Goal: Transaction & Acquisition: Purchase product/service

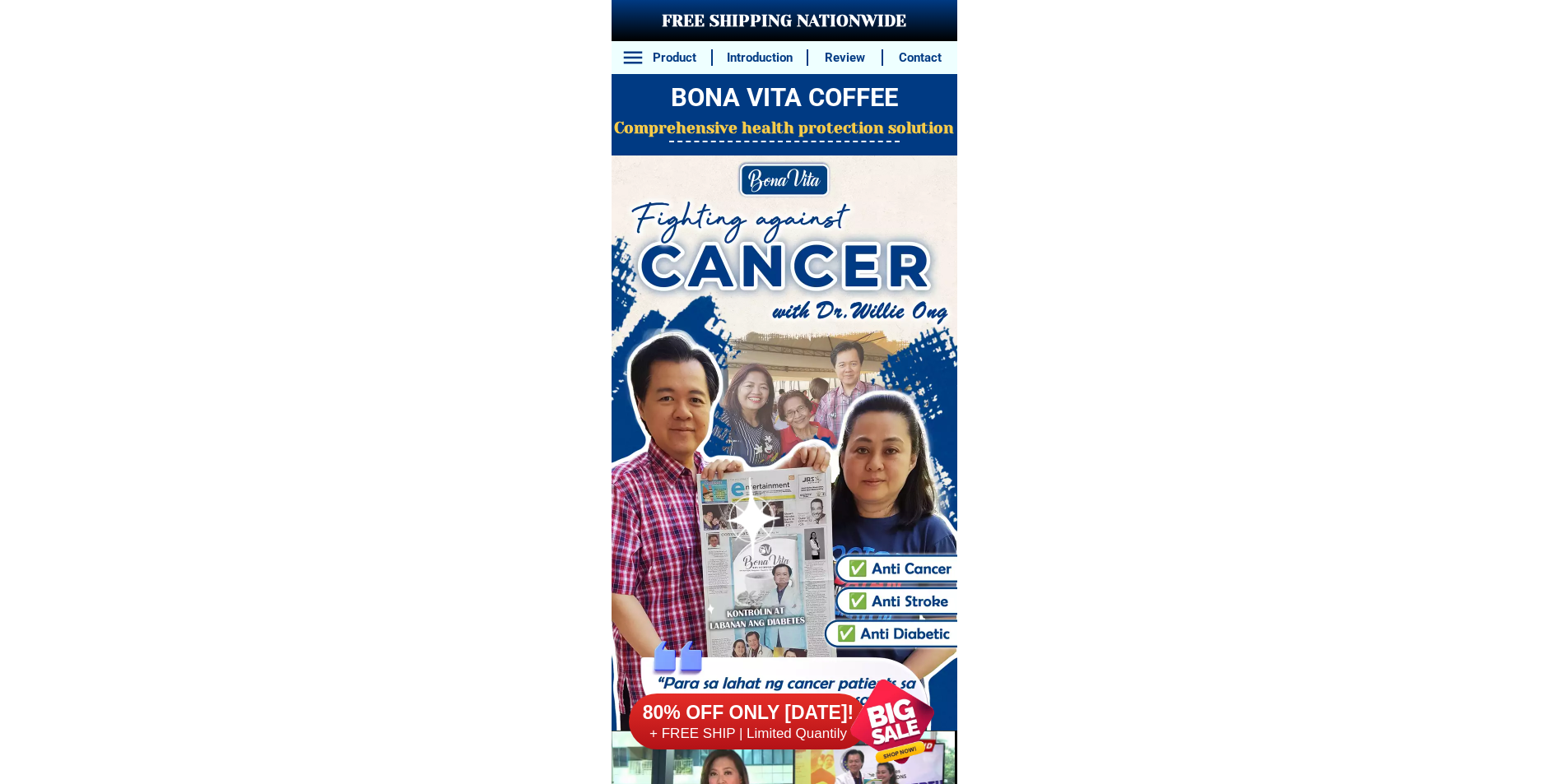
click at [901, 714] on div at bounding box center [900, 721] width 137 height 137
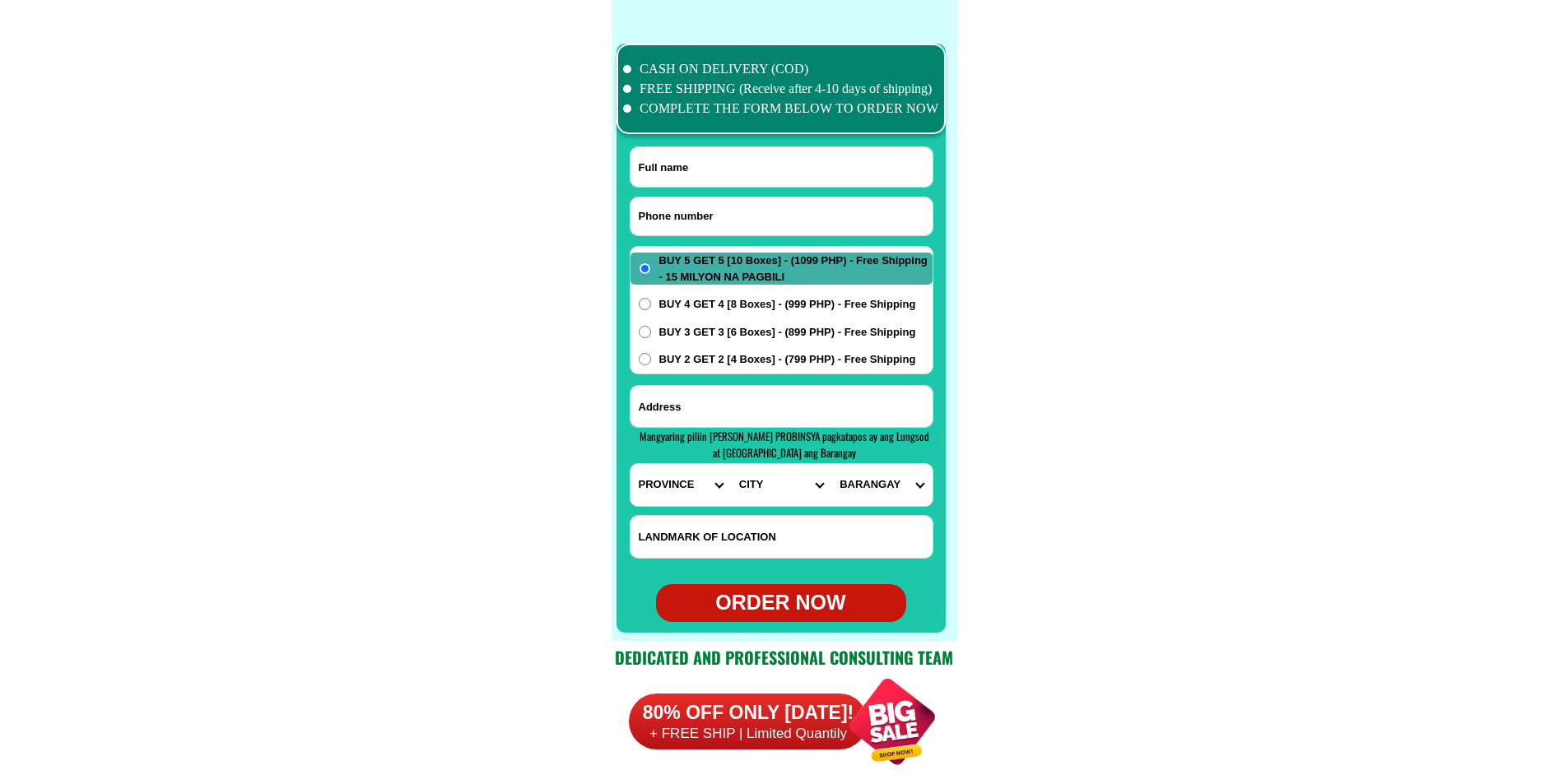
scroll to position [12976, 0]
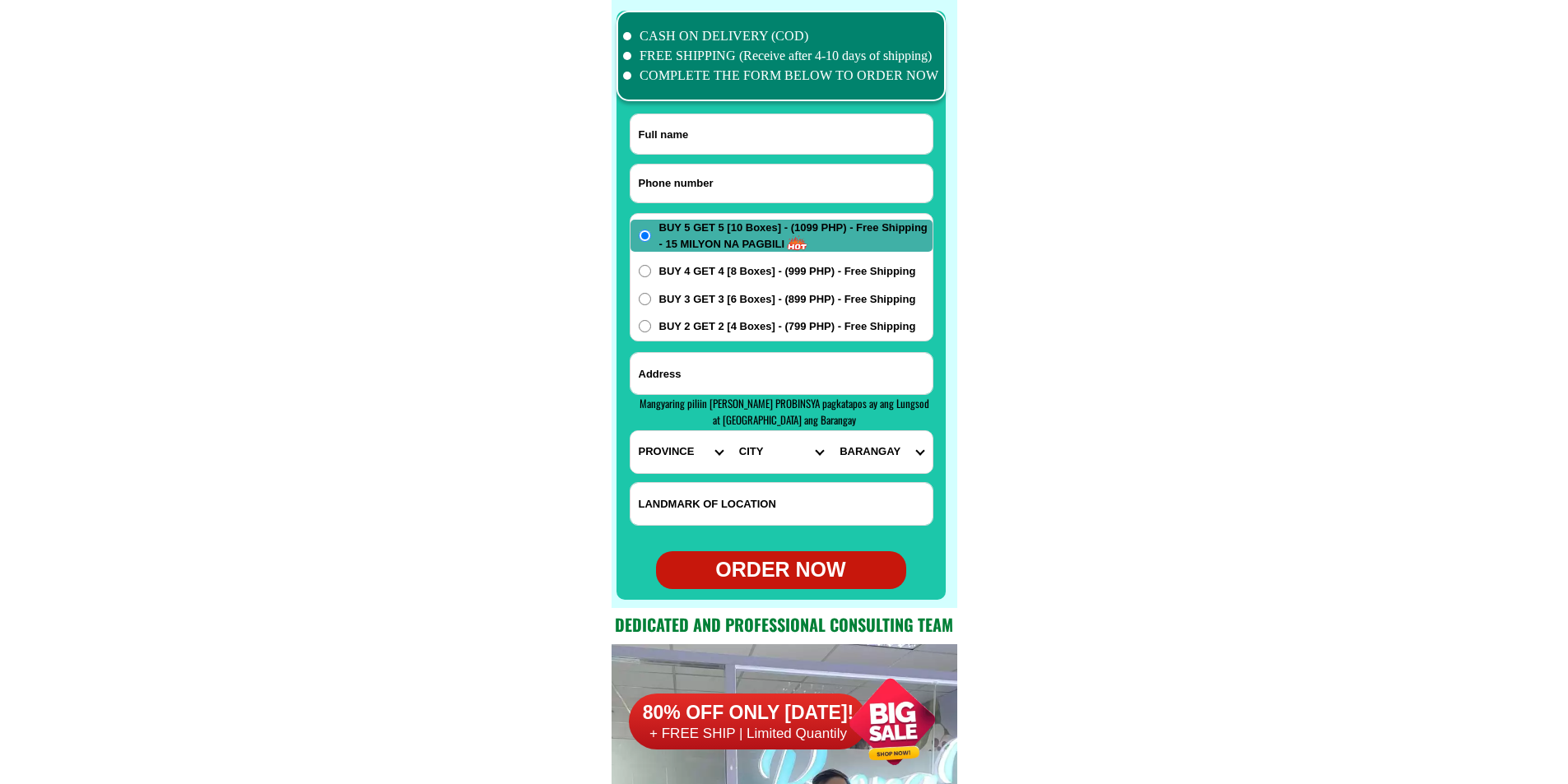
click at [732, 188] on input "Input phone_number" at bounding box center [781, 183] width 302 height 38
paste input "09974178821"
type input "09974178821"
drag, startPoint x: 721, startPoint y: 129, endPoint x: 700, endPoint y: 119, distance: 23.3
click at [721, 130] on input "Input full_name" at bounding box center [781, 134] width 302 height 40
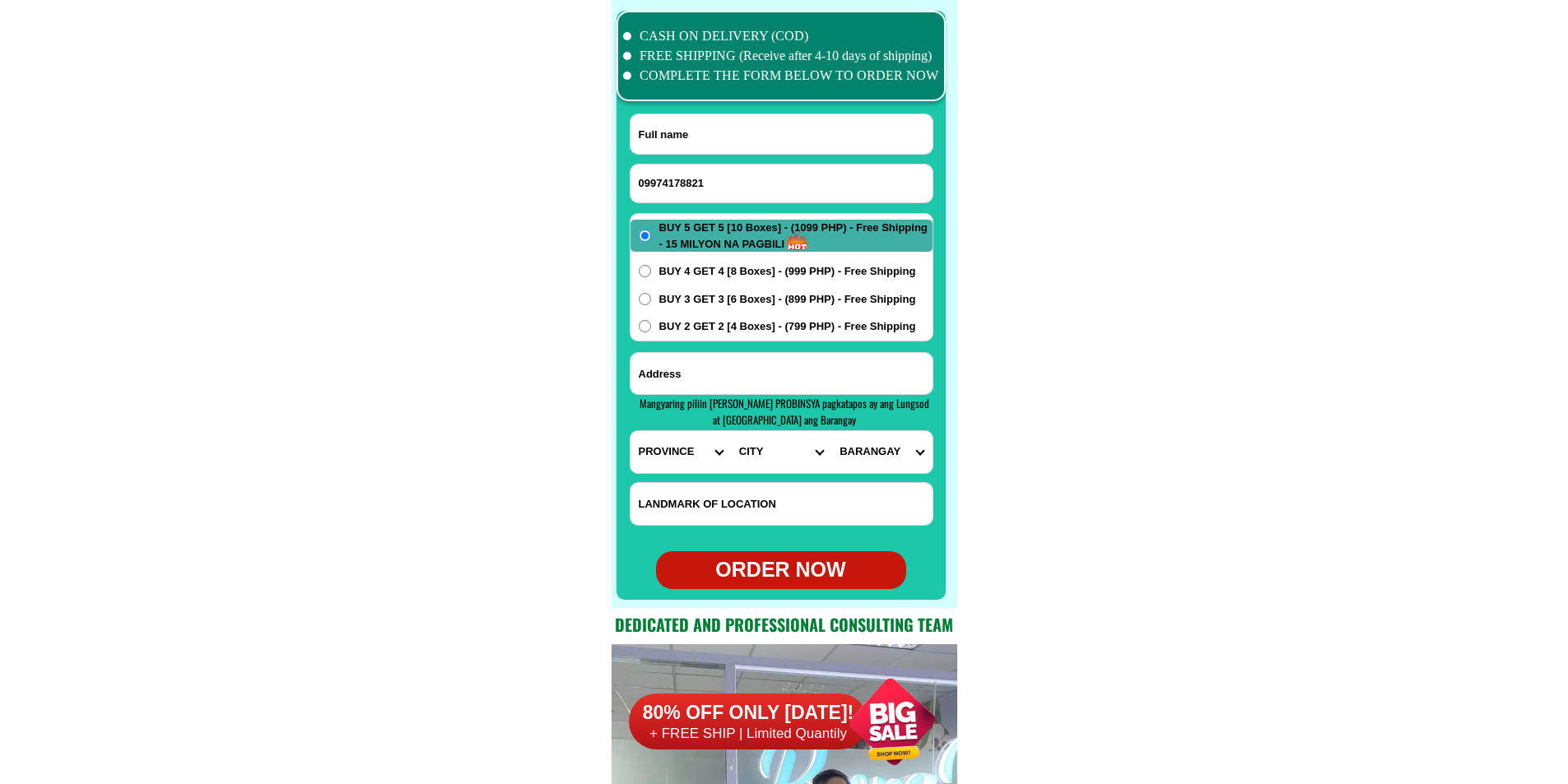
paste input "minmar acero"
type input "minmar acero"
click at [757, 380] on input "Input address" at bounding box center [781, 374] width 302 height 41
paste input "purok 3 [PERSON_NAME] saint [PERSON_NAME] Southern Leyte 2 House before basketb…"
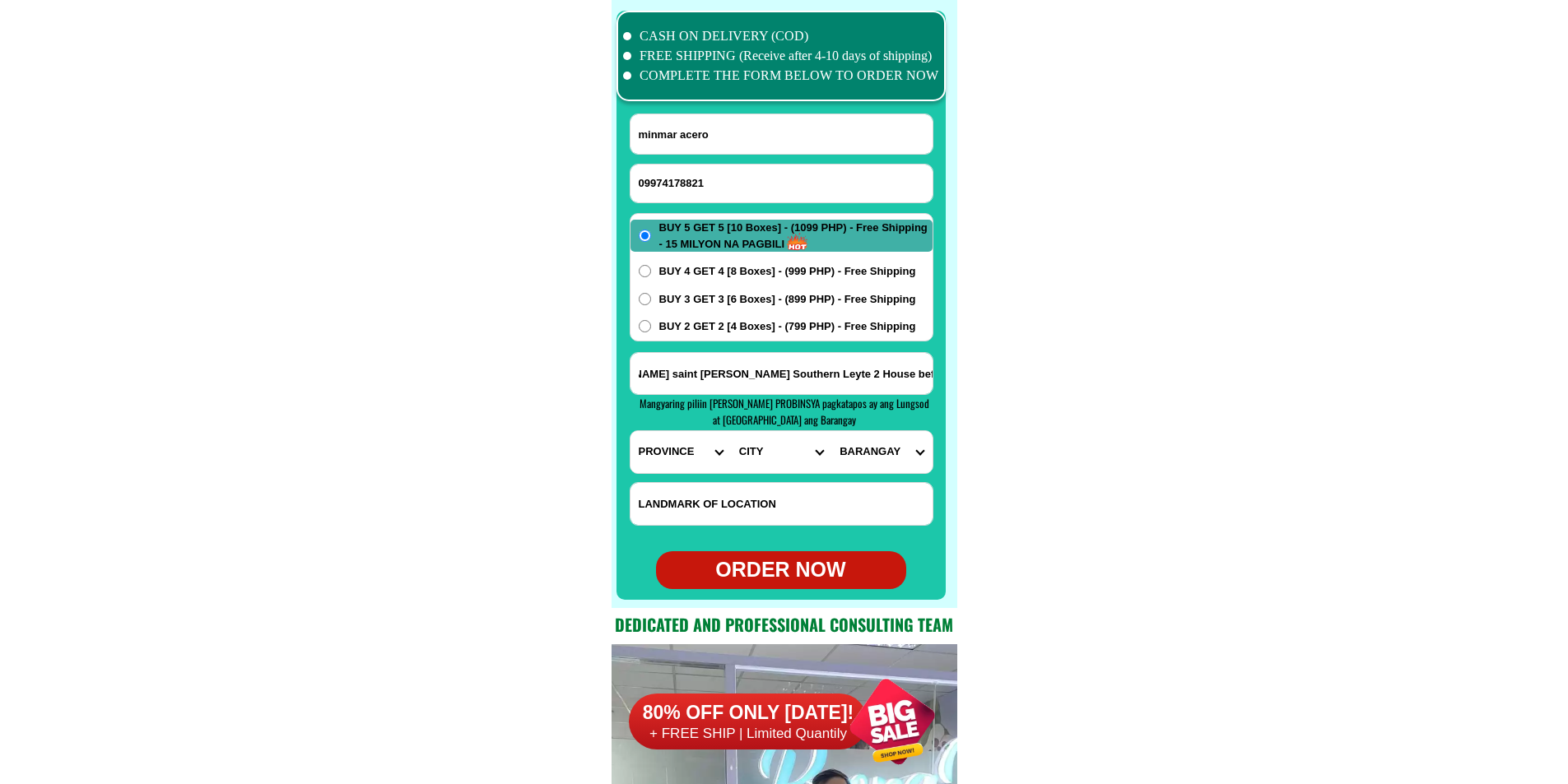
type input "purok 3 [PERSON_NAME] saint [PERSON_NAME] Southern Leyte 2 House before basketb…"
click at [678, 462] on select "PROVINCE [GEOGRAPHIC_DATA] [GEOGRAPHIC_DATA] [GEOGRAPHIC_DATA] [GEOGRAPHIC_DATA…" at bounding box center [681, 453] width 100 height 42
select select "63_976"
click at [631, 432] on select "PROVINCE [GEOGRAPHIC_DATA] [GEOGRAPHIC_DATA] [GEOGRAPHIC_DATA] [GEOGRAPHIC_DATA…" at bounding box center [681, 453] width 100 height 42
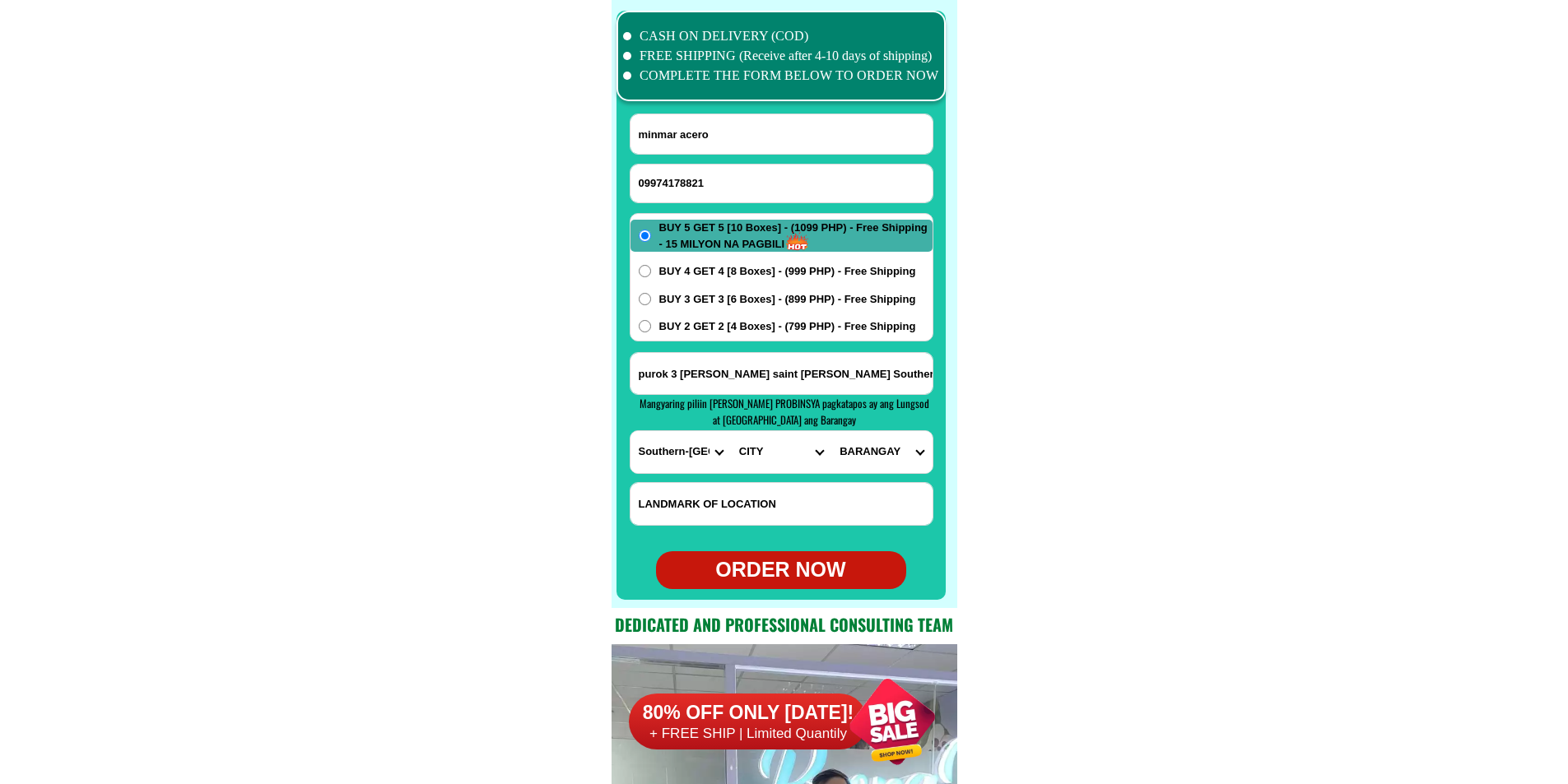
click at [734, 446] on select "CITY Anahawan Hinunangan [PERSON_NAME][GEOGRAPHIC_DATA][GEOGRAPHIC_DATA] Maasin…" at bounding box center [781, 453] width 100 height 42
select select "63_9762101"
click at [731, 432] on select "CITY Anahawan Hinunangan [PERSON_NAME][GEOGRAPHIC_DATA][GEOGRAPHIC_DATA] Maasin…" at bounding box center [781, 453] width 100 height 42
click at [902, 448] on select "BARANGAY Atuyan Ayahag Bantawon Bolodbolod Cabagawan Carnaga Catmon Guinsaugon …" at bounding box center [882, 453] width 100 height 42
select select "63_97621011458"
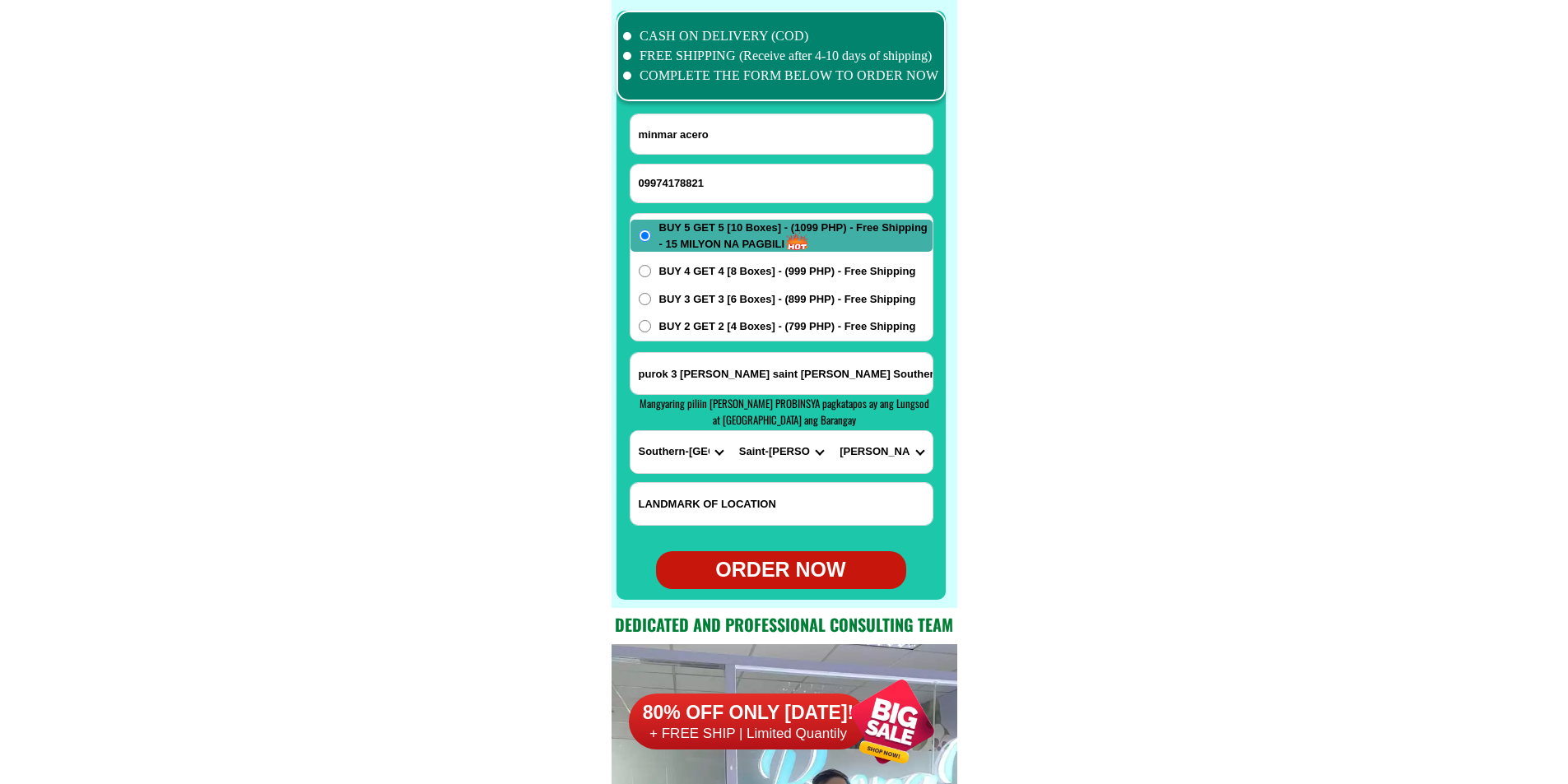
click at [832, 432] on select "BARANGAY Atuyan Ayahag Bantawon Bolodbolod Cabagawan Carnaga Catmon Guinsaugon …" at bounding box center [882, 453] width 100 height 42
click at [797, 566] on div "ORDER NOW" at bounding box center [781, 571] width 250 height 32
radio input "true"
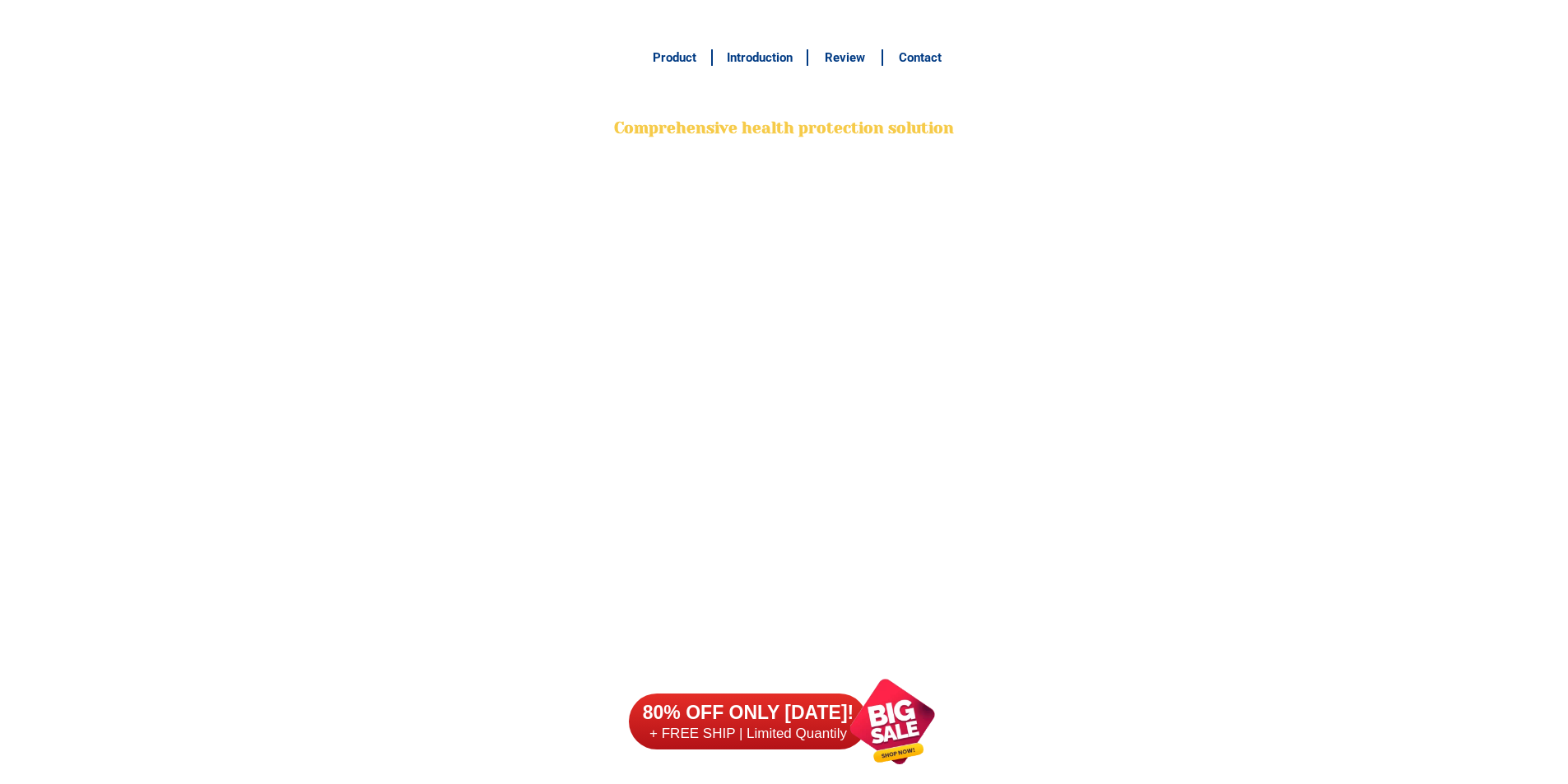
scroll to position [12894, 0]
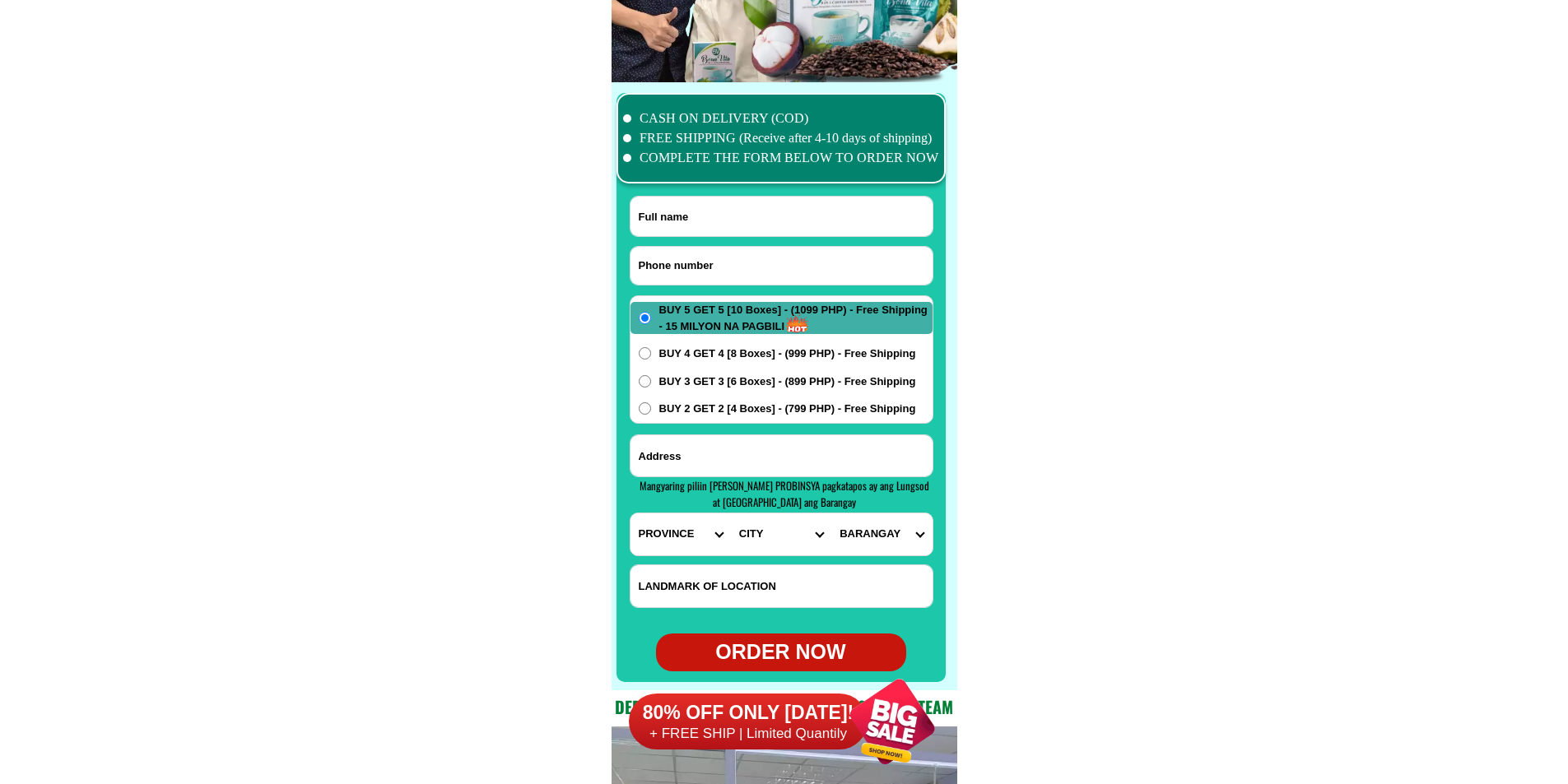
click at [711, 273] on input "Input phone_number" at bounding box center [781, 265] width 302 height 38
paste input "09941267177"
type input "09941267177"
drag, startPoint x: 720, startPoint y: 218, endPoint x: 677, endPoint y: 167, distance: 66.7
click at [720, 218] on input "Input full_name" at bounding box center [781, 216] width 302 height 40
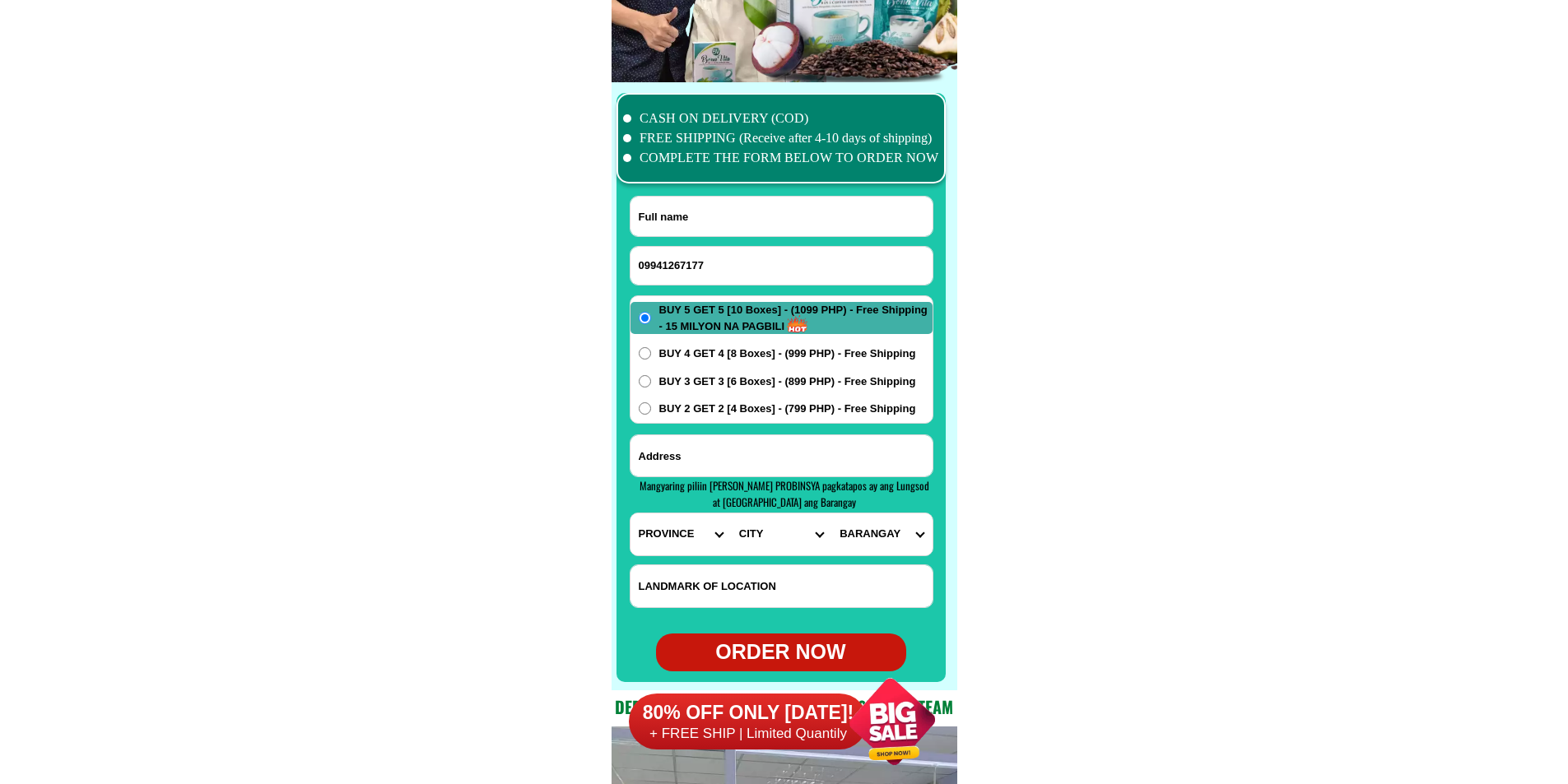
paste input "Visitacion Solis"
type input "Visitacion Solis"
paste input "51 holy spirit tabacuhan sta Rita Olongapo City Zambales"
click at [758, 468] on input "Input address" at bounding box center [781, 455] width 302 height 41
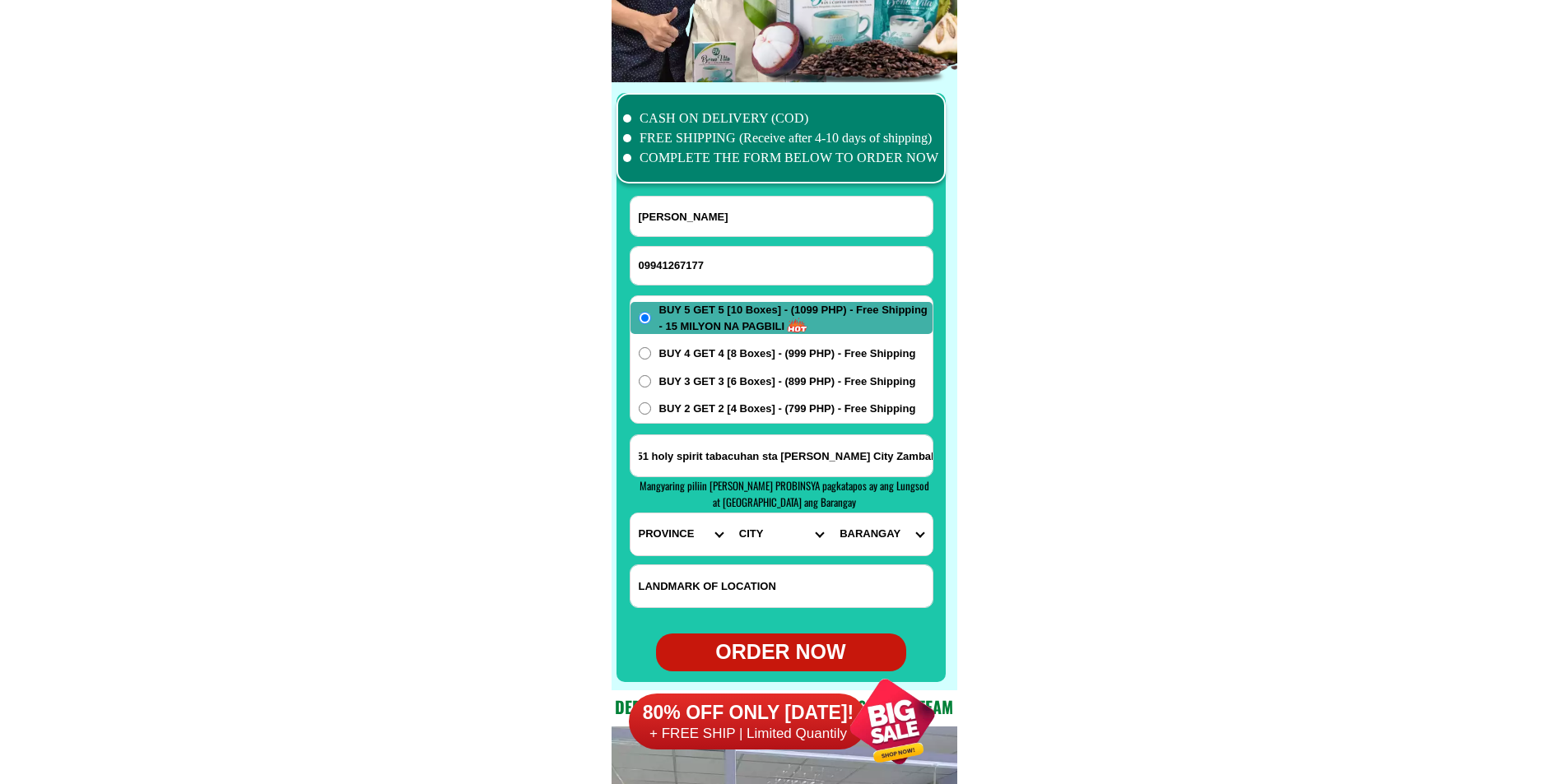
type input "51 holy spirit tabacuhan sta Rita Olongapo City Zambales"
click at [744, 576] on input "Input LANDMARKOFLOCATION" at bounding box center [781, 587] width 302 height 42
paste input "near basketball court beside Dazen Store..black gate"
type input "near basketball court beside Dazen Store..black gate"
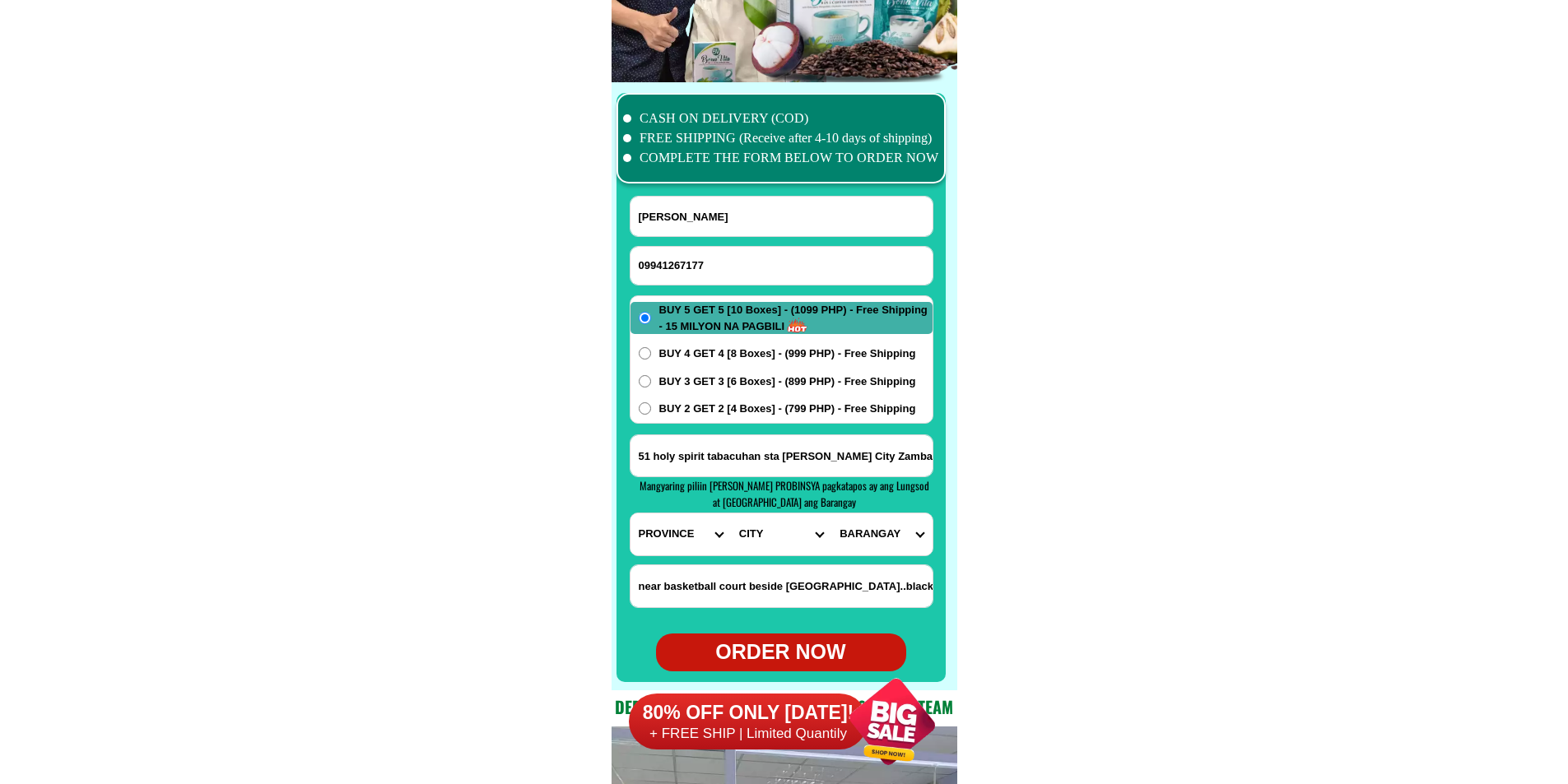
click at [656, 536] on select "PROVINCE [GEOGRAPHIC_DATA] [GEOGRAPHIC_DATA] [GEOGRAPHIC_DATA] [GEOGRAPHIC_DATA…" at bounding box center [681, 535] width 100 height 42
select select "63_803"
click at [631, 514] on select "PROVINCE [GEOGRAPHIC_DATA] [GEOGRAPHIC_DATA] [GEOGRAPHIC_DATA] [GEOGRAPHIC_DATA…" at bounding box center [681, 535] width 100 height 42
click at [770, 541] on select "CITY Botolan Cabangan Castillejos Iba Masinloc Olongapo-city Palauig San-felipe…" at bounding box center [781, 535] width 100 height 42
select select "63_8032327"
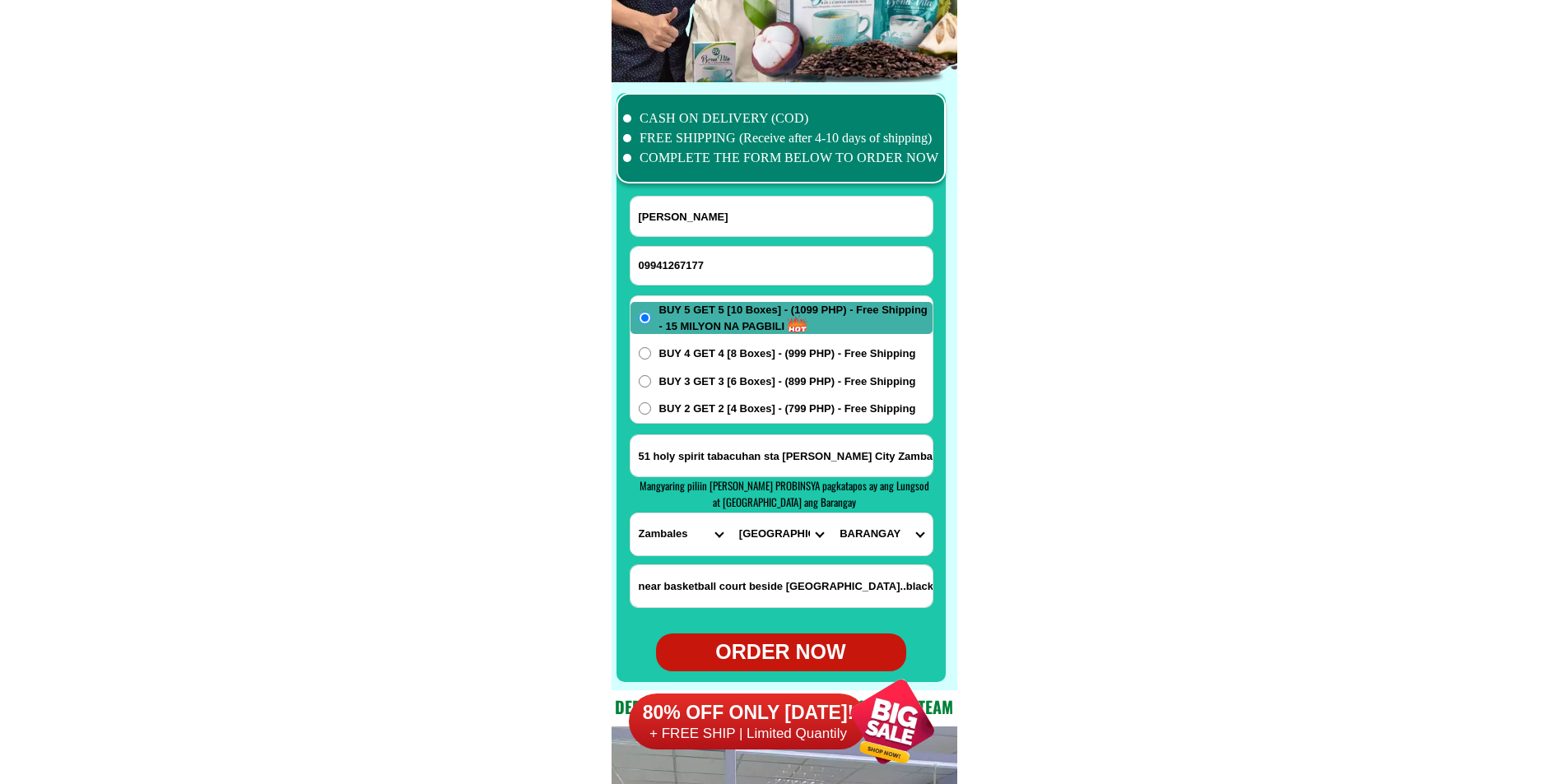
click at [731, 514] on select "CITY Botolan Cabangan Castillejos Iba Masinloc Olongapo-city Palauig San-felipe…" at bounding box center [781, 535] width 100 height 42
click at [884, 534] on select "BARANGAY Asinan Banicain Barreto East bajac-bajac East tapinac Gordon heights K…" at bounding box center [882, 535] width 100 height 42
select select "63_80323279241"
click at [832, 514] on select "BARANGAY Asinan Banicain Barreto East bajac-bajac East tapinac Gordon heights K…" at bounding box center [882, 535] width 100 height 42
click at [774, 659] on div "80% OFF ONLY TODAY! + FREE SHIP | Limited Quantily" at bounding box center [791, 721] width 327 height 125
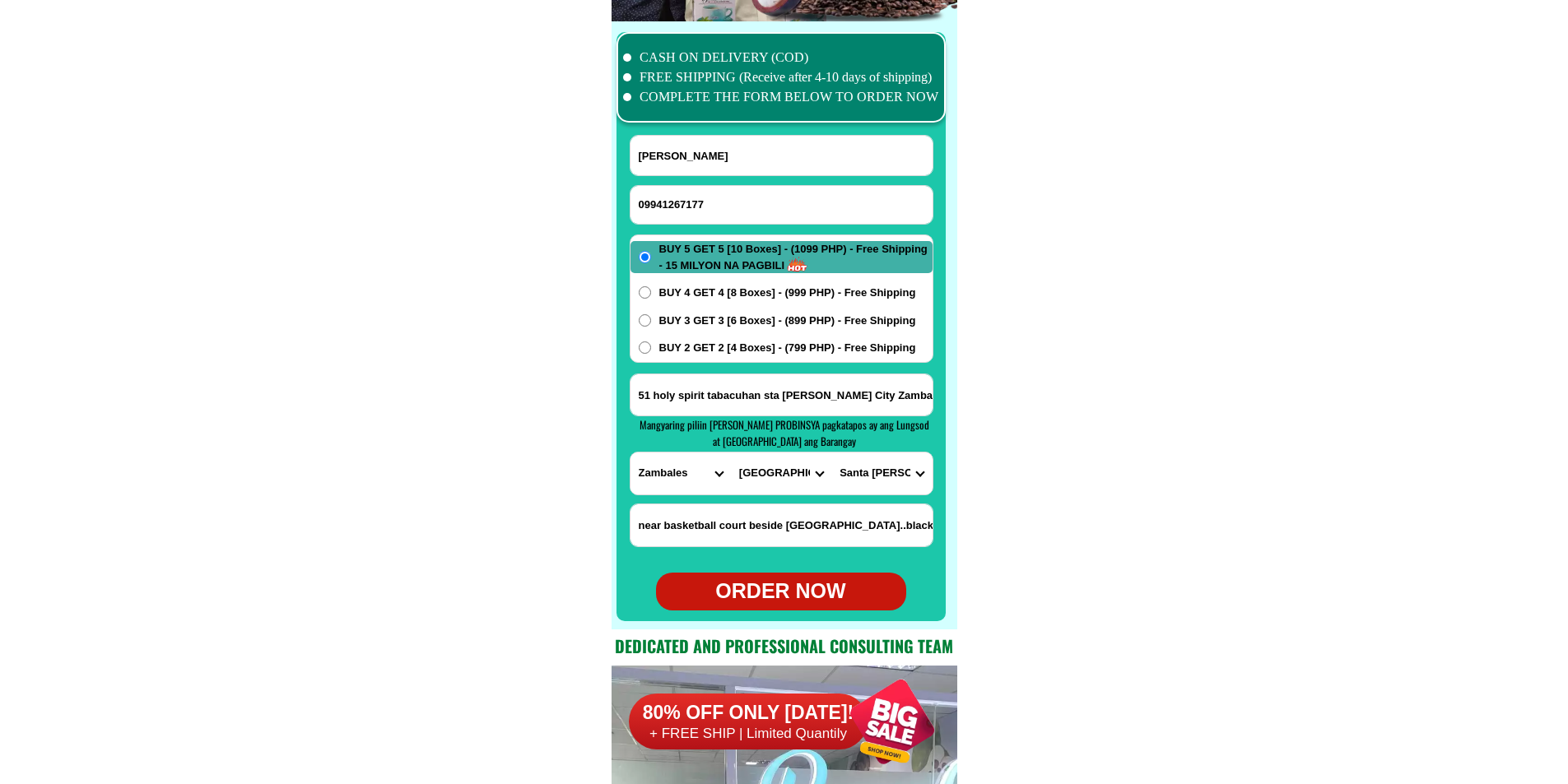
scroll to position [12976, 0]
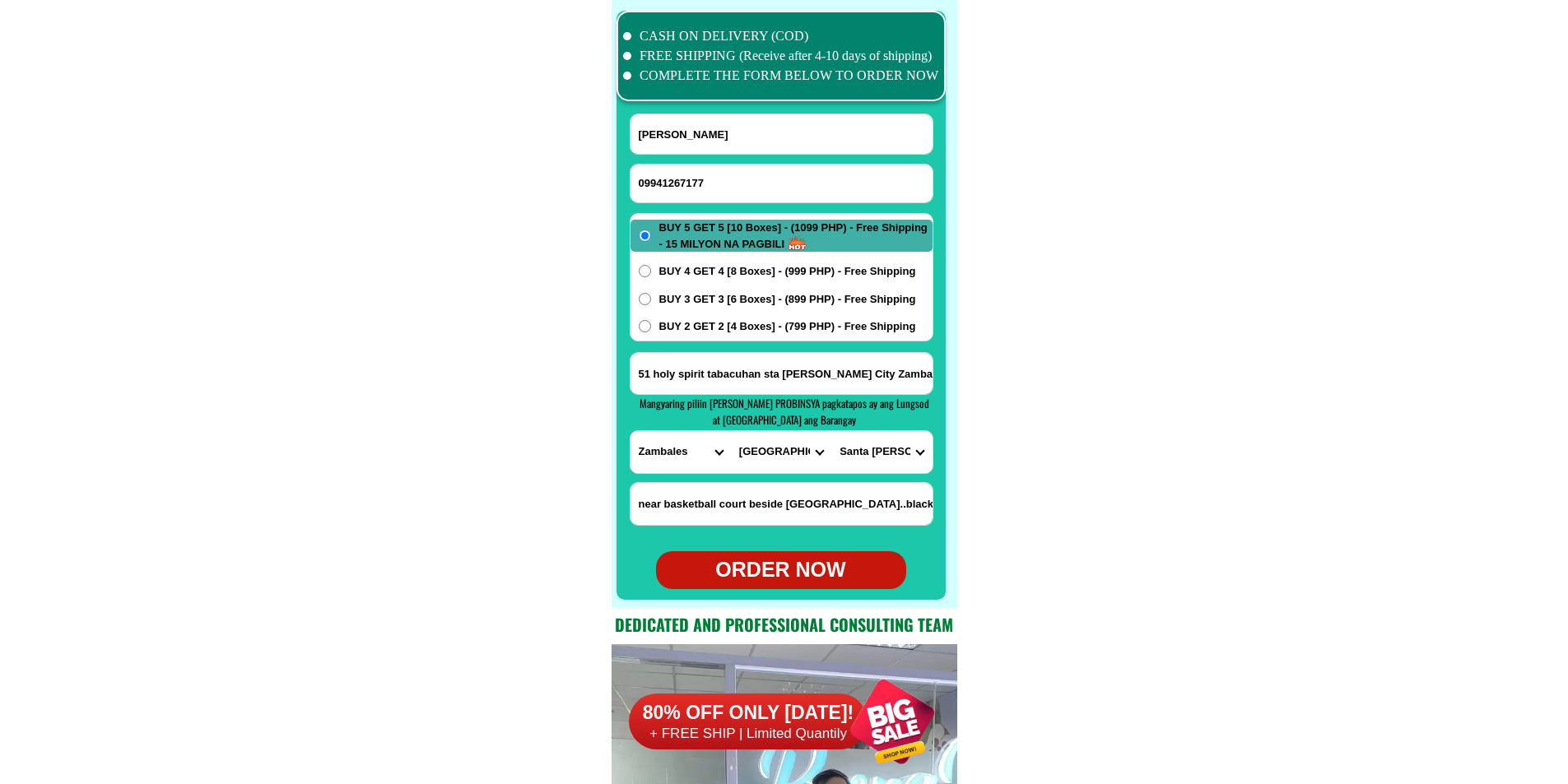
click at [785, 563] on div "ORDER NOW" at bounding box center [781, 571] width 250 height 32
type input "09941267177"
type input "51 holy spirit tabacuhan sta Rita Olongapo City Zambales"
radio input "true"
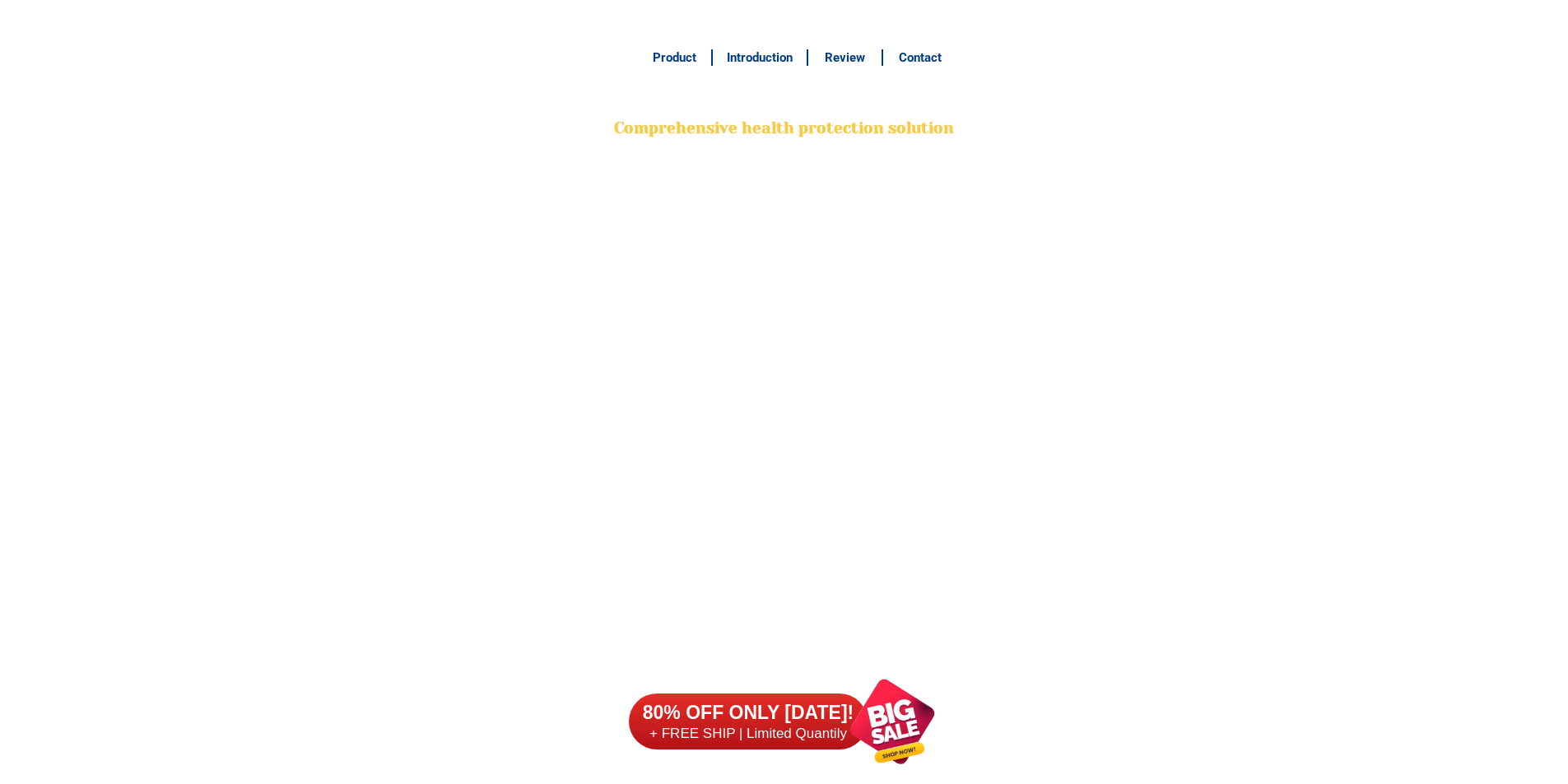
scroll to position [12894, 0]
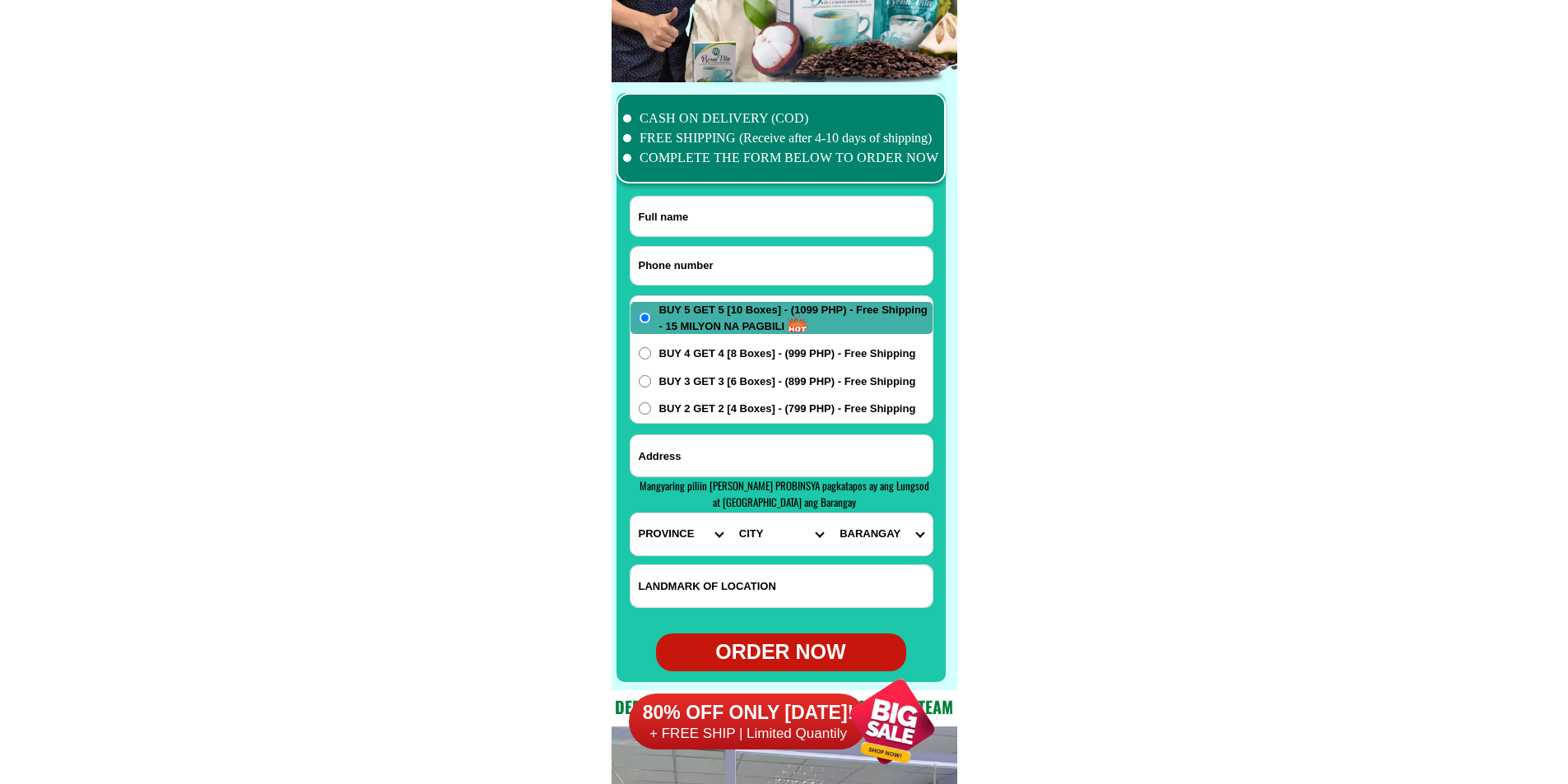
click at [694, 261] on input "Input phone_number" at bounding box center [781, 265] width 302 height 38
paste input "09636473267"
type input "09636473267"
click at [702, 214] on input "Input full_name" at bounding box center [781, 216] width 302 height 40
paste input "Luzz Adlawan Ybanez"
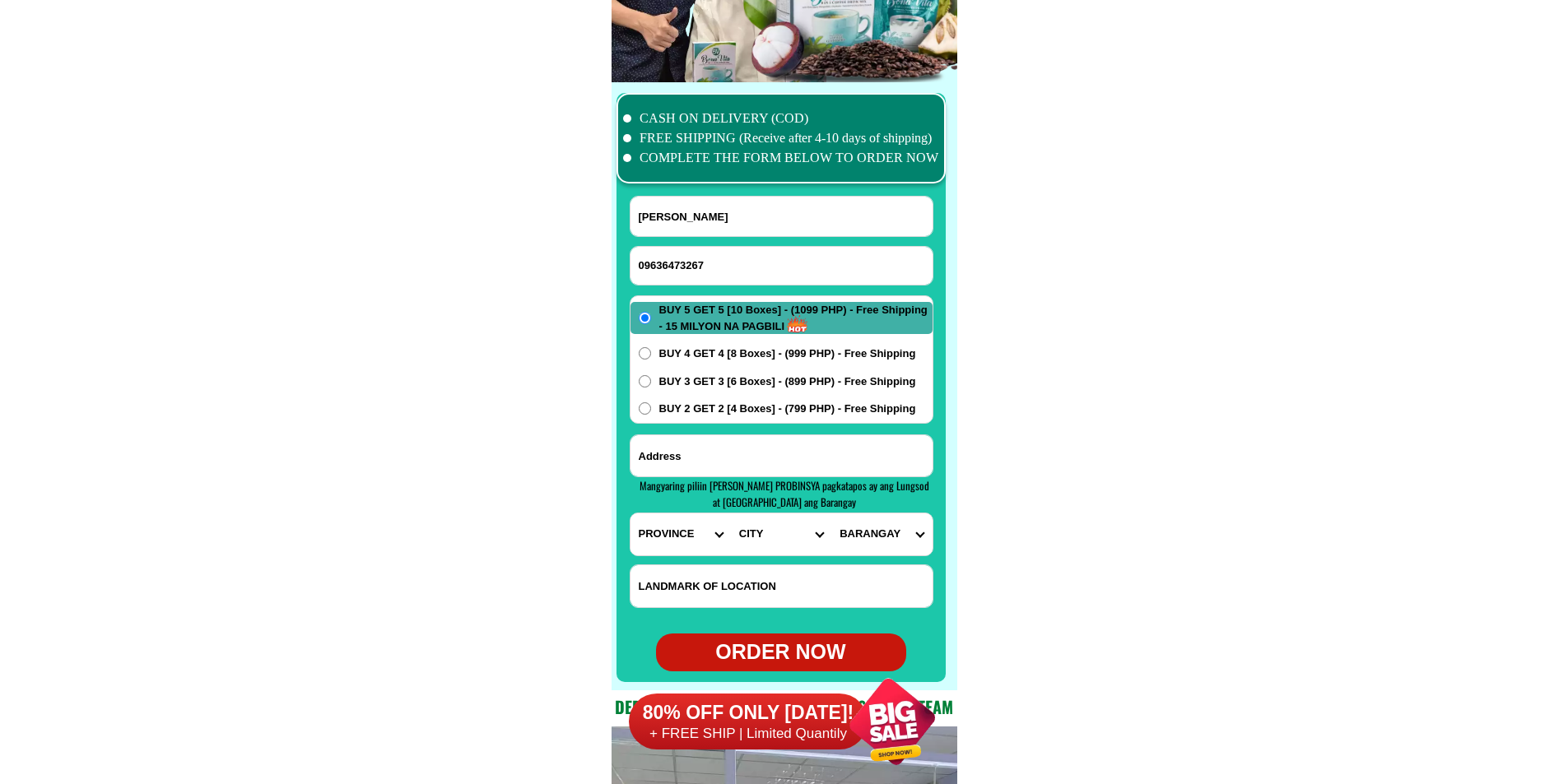
type input "Luzz Adlawan Ybanez"
click at [729, 436] on input "Input address" at bounding box center [781, 455] width 302 height 41
paste input "porok 1manga tangub city misamis occedental"
type input "porok 1manga tangub city misamis occedental"
click at [649, 537] on select "PROVINCE [GEOGRAPHIC_DATA] [GEOGRAPHIC_DATA] [GEOGRAPHIC_DATA] [GEOGRAPHIC_DATA…" at bounding box center [681, 535] width 100 height 42
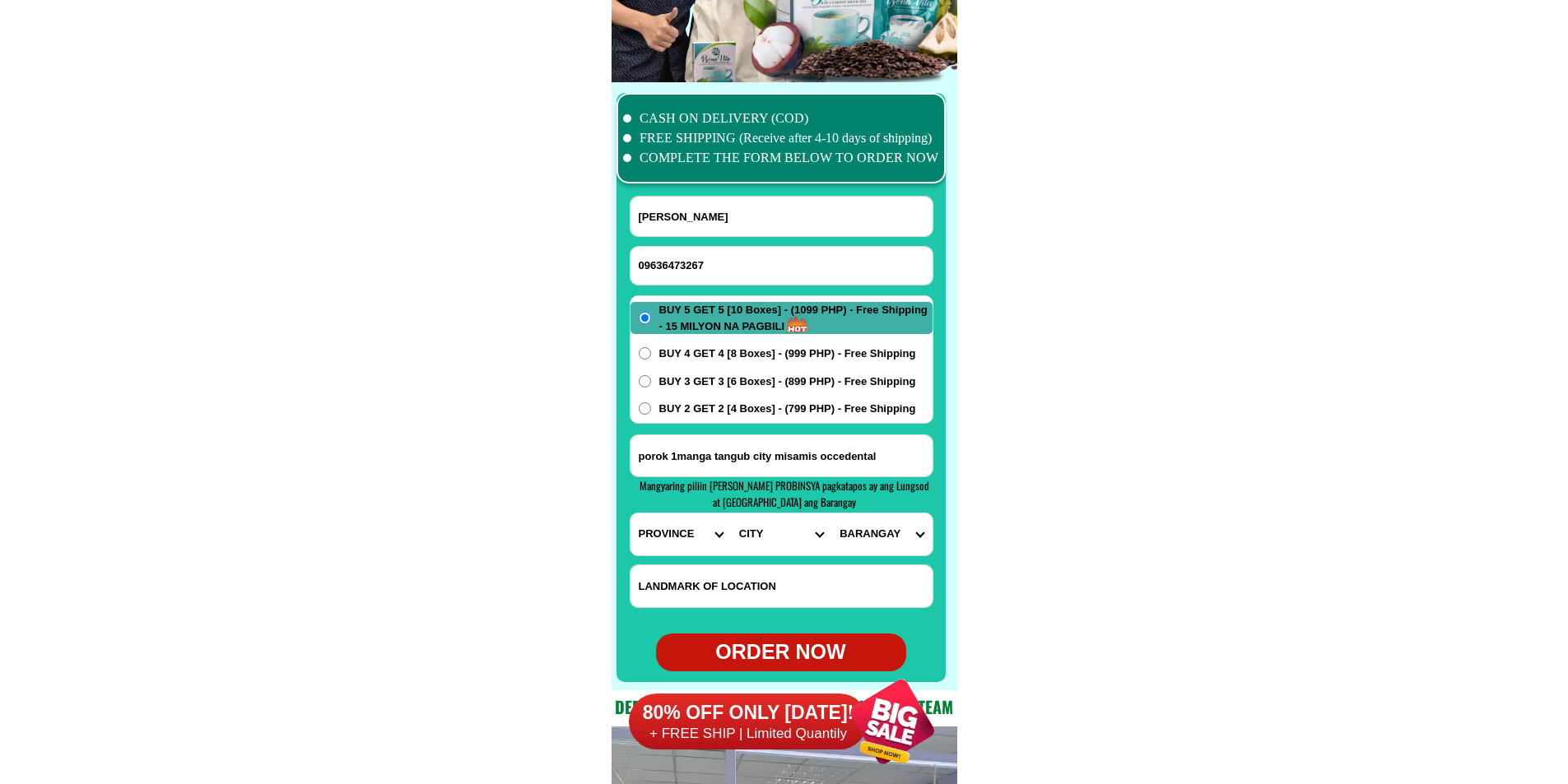
select select "63_283"
click at [631, 514] on select "PROVINCE [GEOGRAPHIC_DATA] [GEOGRAPHIC_DATA] [GEOGRAPHIC_DATA] [GEOGRAPHIC_DATA…" at bounding box center [681, 535] width 100 height 42
click at [757, 544] on select "CITY Aloran Baliangao Bonifacio Calamba Don-victoriano-chiongbian Jimenez Lopez…" at bounding box center [781, 535] width 100 height 42
select select "63_2836076"
click at [731, 514] on select "CITY Aloran Baliangao Bonifacio Calamba Don-victoriano-chiongbian Jimenez Lopez…" at bounding box center [781, 535] width 100 height 42
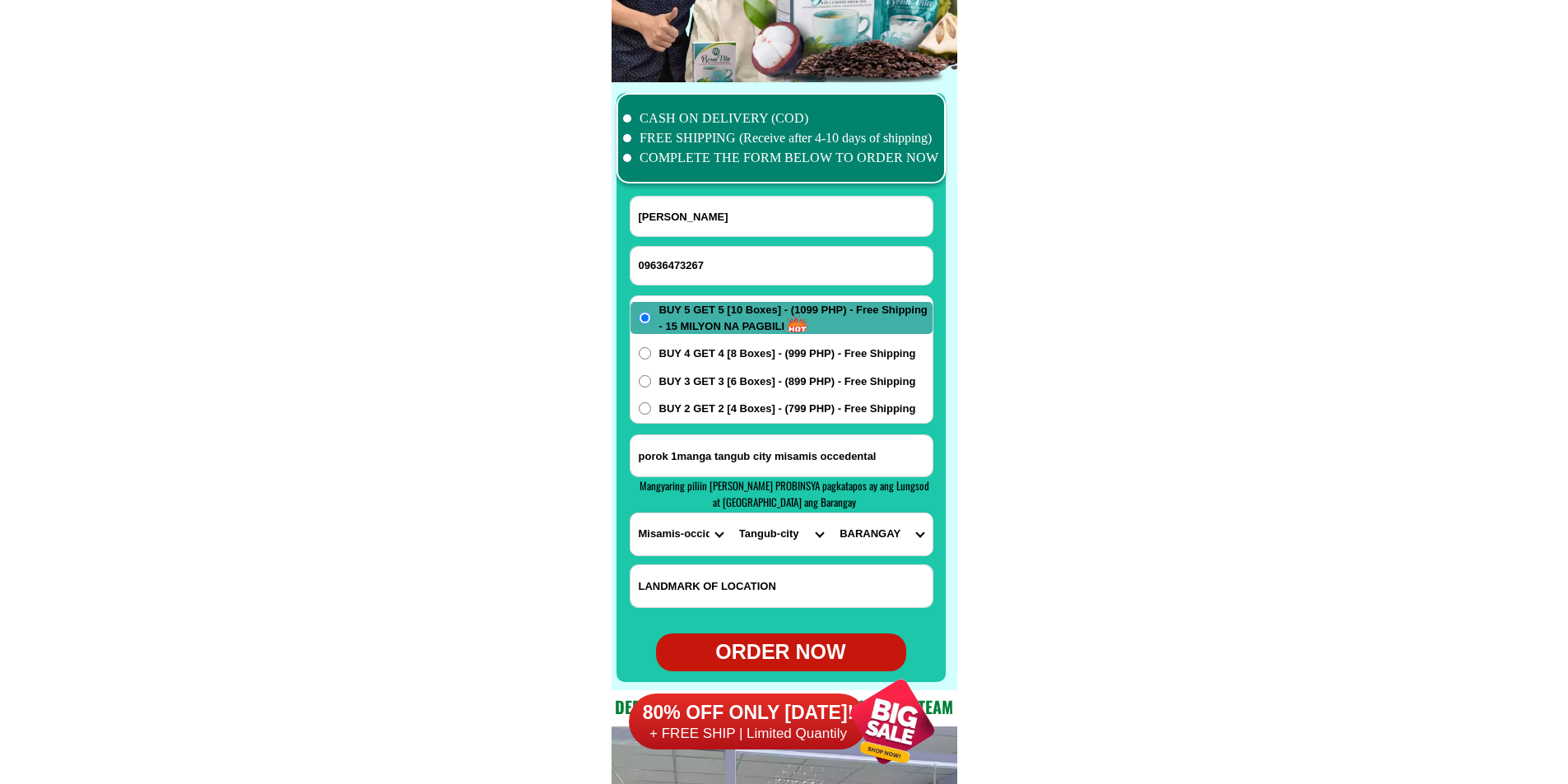
click at [859, 534] on select "BARANGAY Aquino (marcos) Balatacan Baluk Banglay Barangay i - city hall (pob.) …" at bounding box center [882, 535] width 100 height 42
select select "63_28360766844"
click at [832, 514] on select "BARANGAY Aquino (marcos) Balatacan Baluk Banglay Barangay i - city hall (pob.) …" at bounding box center [882, 535] width 100 height 42
click at [792, 649] on div "ORDER NOW" at bounding box center [781, 653] width 250 height 32
radio input "true"
